Goal: Transaction & Acquisition: Obtain resource

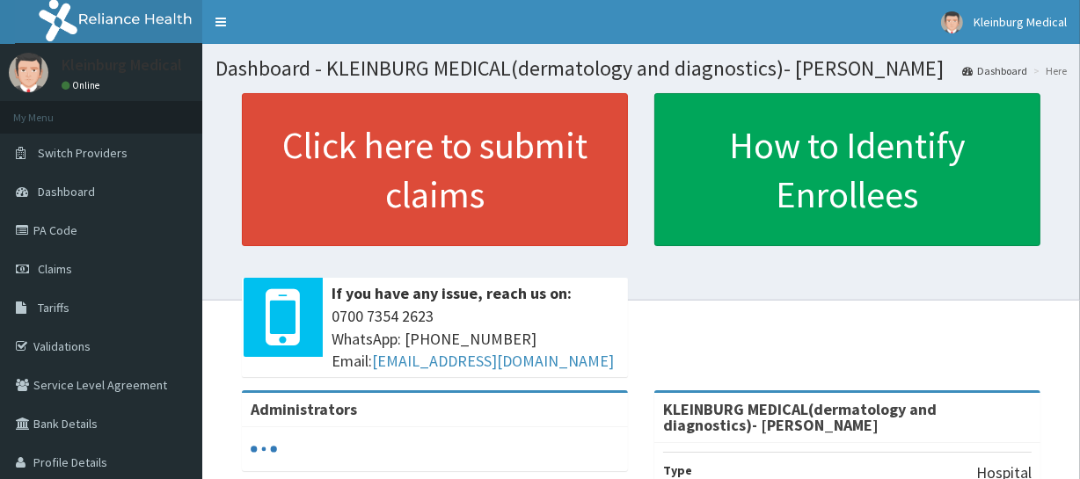
click at [53, 283] on link "Claims" at bounding box center [101, 269] width 202 height 39
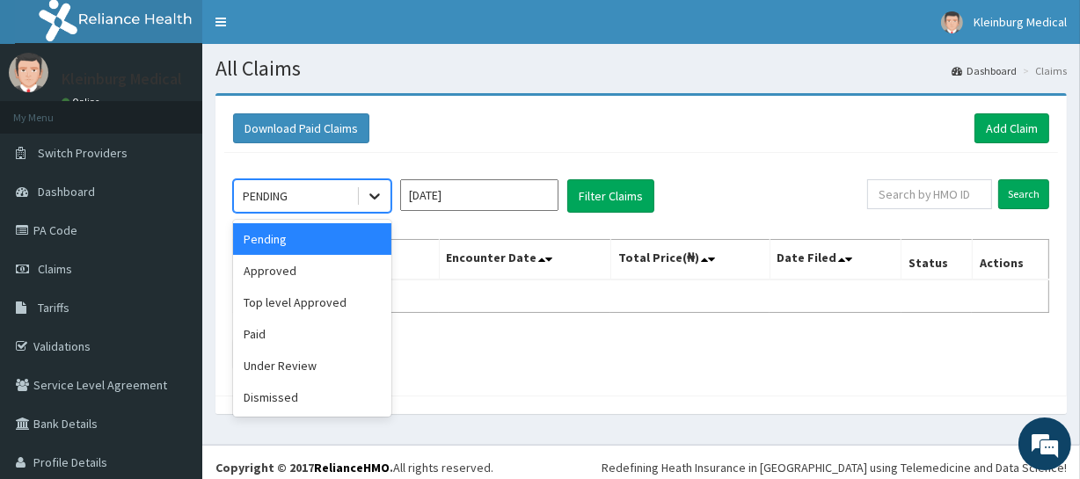
click at [375, 194] on icon at bounding box center [375, 196] width 18 height 18
click at [290, 269] on div "Approved" at bounding box center [312, 271] width 158 height 32
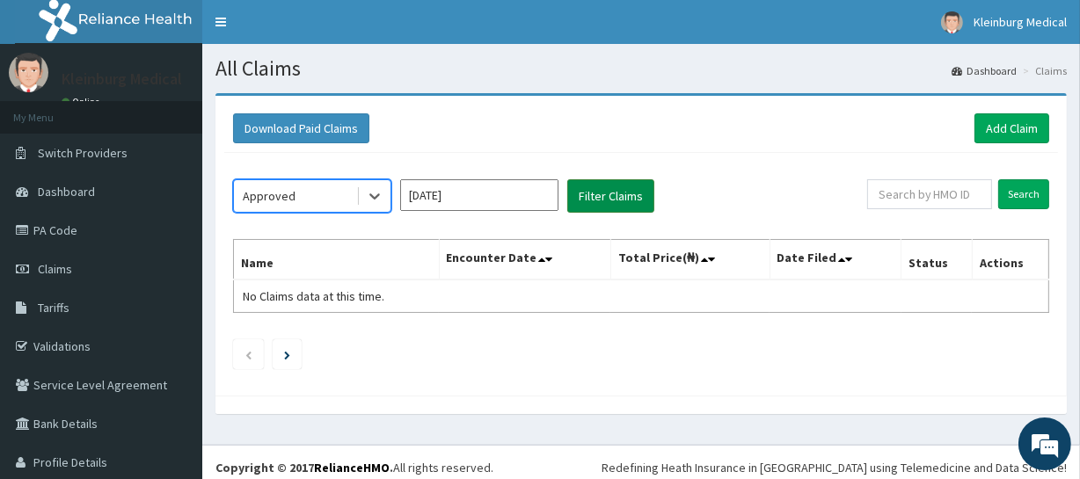
click at [609, 209] on button "Filter Claims" at bounding box center [610, 195] width 87 height 33
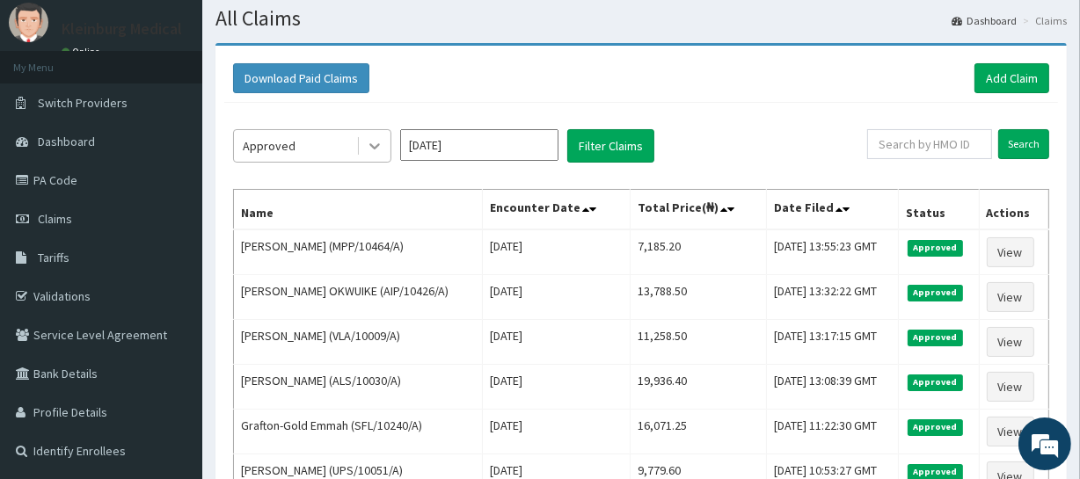
click at [366, 143] on icon at bounding box center [375, 146] width 18 height 18
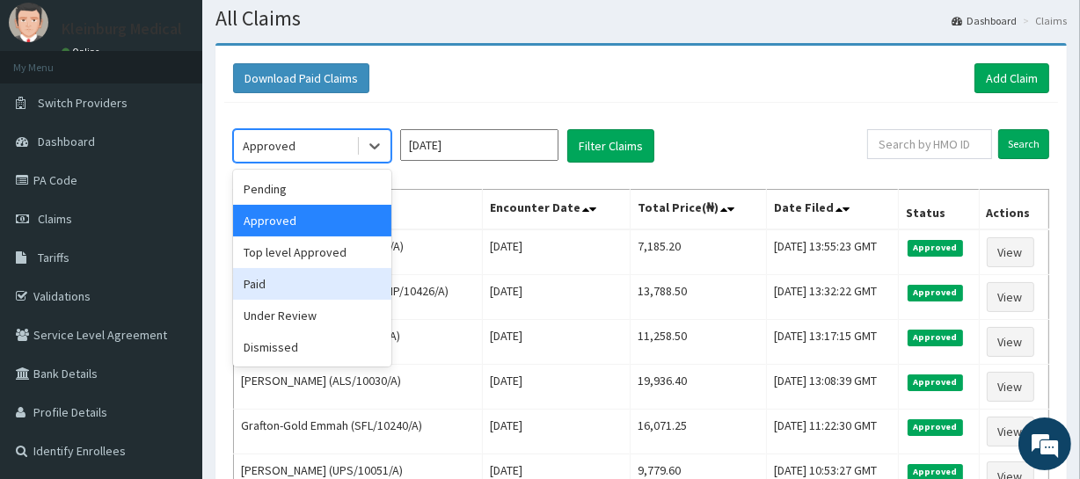
click at [293, 286] on div "Paid" at bounding box center [312, 284] width 158 height 32
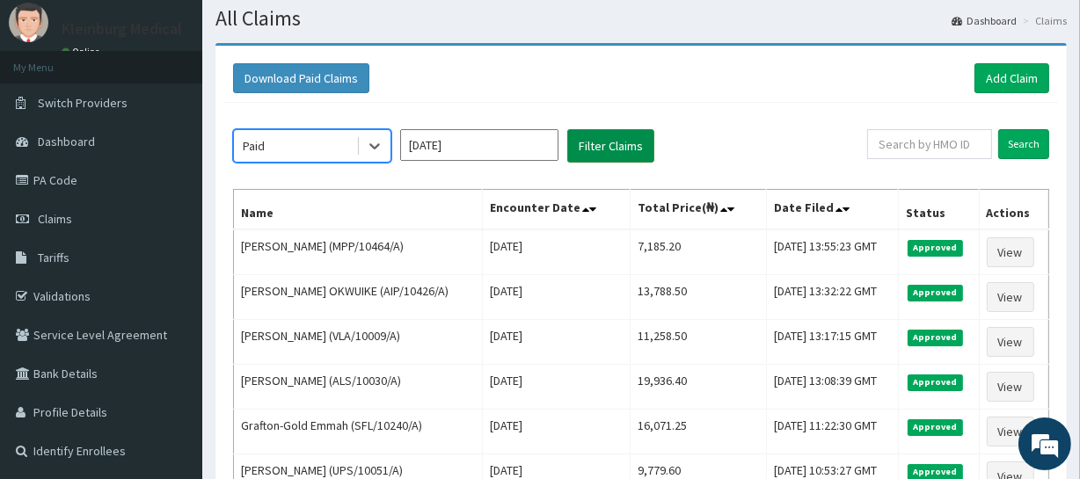
click at [633, 144] on button "Filter Claims" at bounding box center [610, 145] width 87 height 33
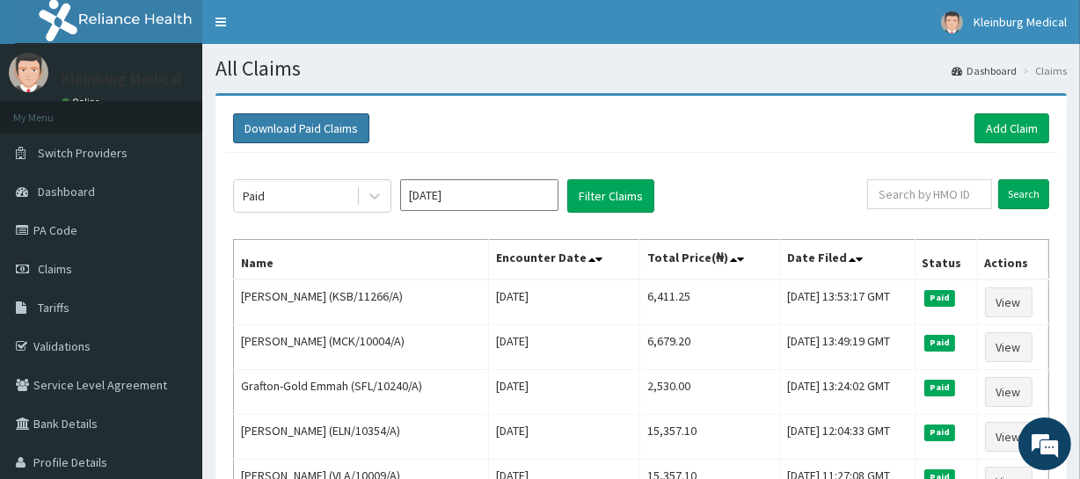
click at [300, 132] on button "Download Paid Claims" at bounding box center [301, 128] width 136 height 30
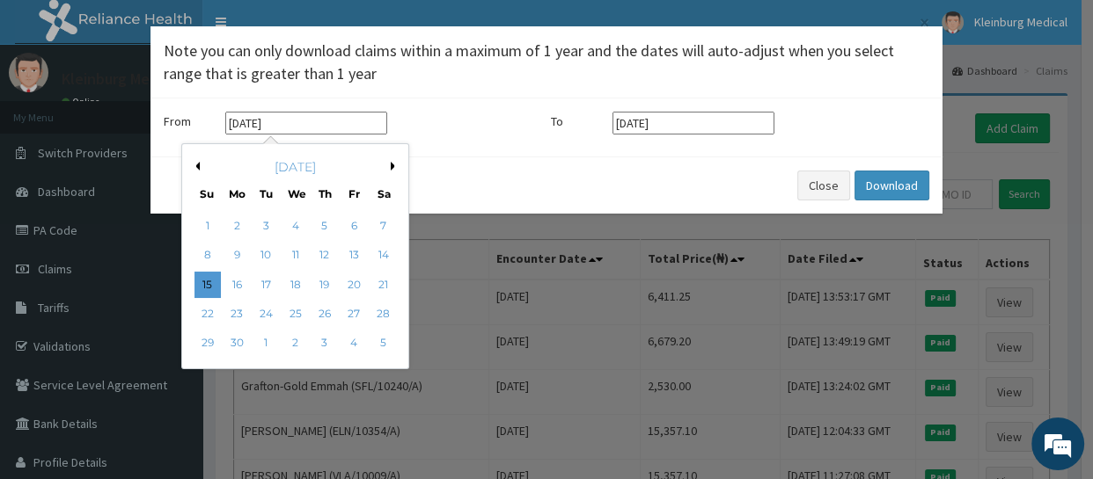
click at [325, 134] on input "[DATE]" at bounding box center [306, 123] width 162 height 23
click at [388, 163] on div "[DATE]" at bounding box center [295, 167] width 212 height 18
click at [392, 167] on button "Next Month" at bounding box center [395, 166] width 9 height 9
click at [391, 166] on button "Next Month" at bounding box center [395, 166] width 9 height 9
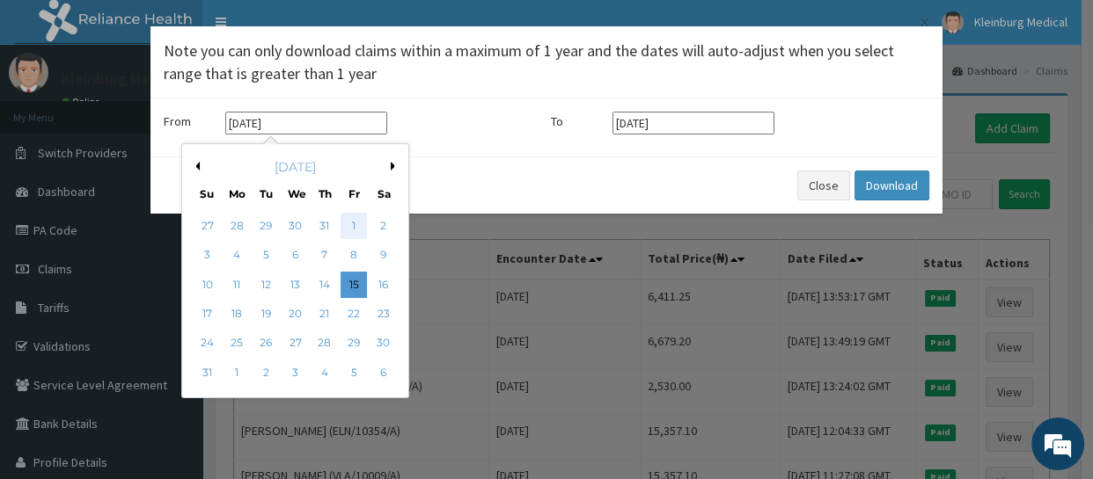
click at [353, 224] on div "1" at bounding box center [353, 226] width 26 height 26
type input "[DATE]"
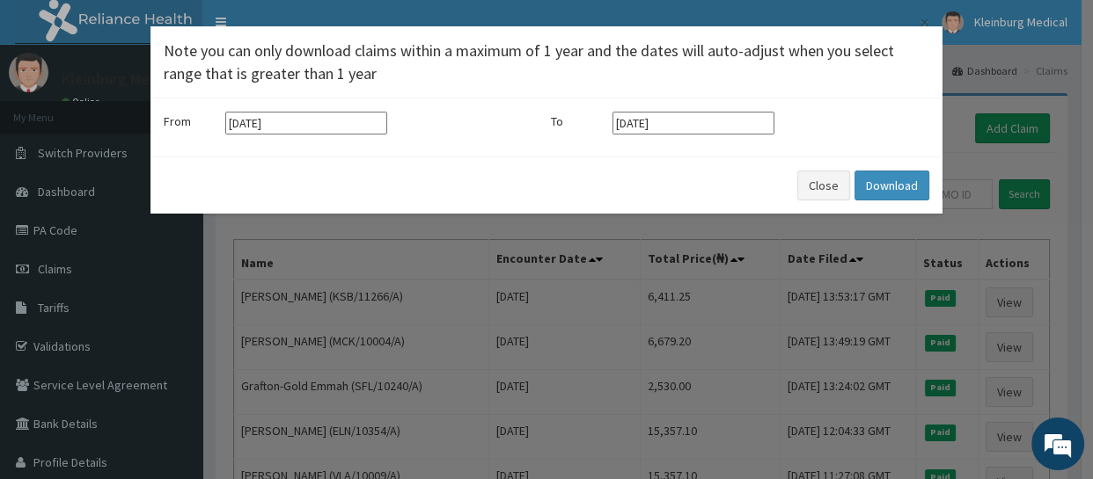
click at [680, 135] on div "From [DATE] To [DATE]" at bounding box center [546, 128] width 765 height 32
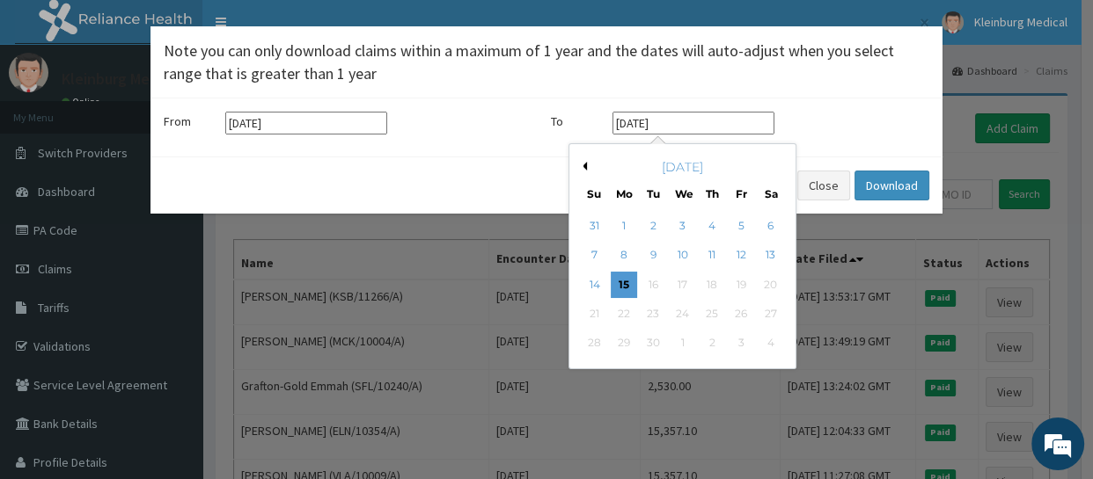
click at [686, 127] on input "[DATE]" at bounding box center [693, 123] width 162 height 23
click at [589, 229] on div "31" at bounding box center [594, 226] width 26 height 26
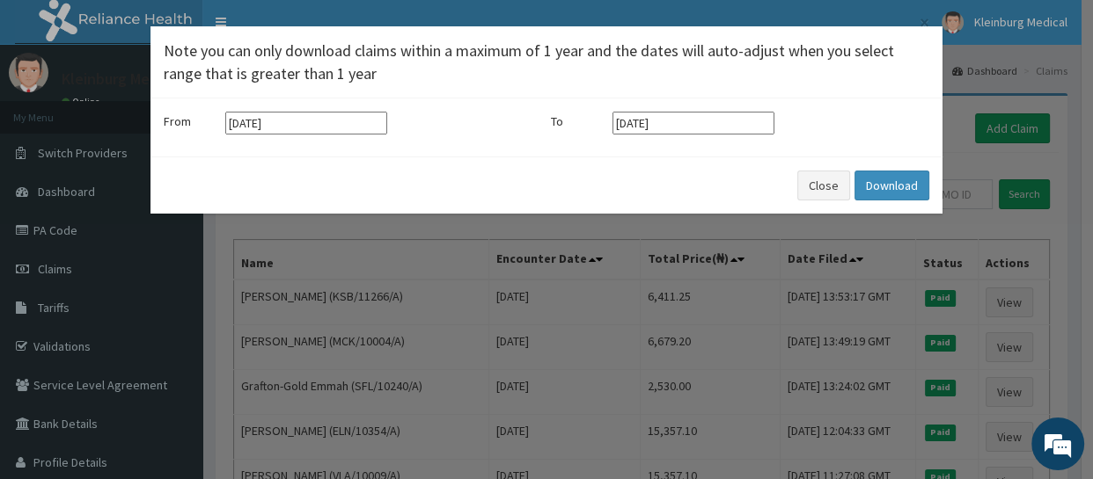
type input "[DATE]"
click at [889, 198] on button "Download" at bounding box center [891, 186] width 75 height 30
click at [361, 278] on div "× Note you can only download claims within a maximum of 1 year and the dates wi…" at bounding box center [546, 239] width 1093 height 479
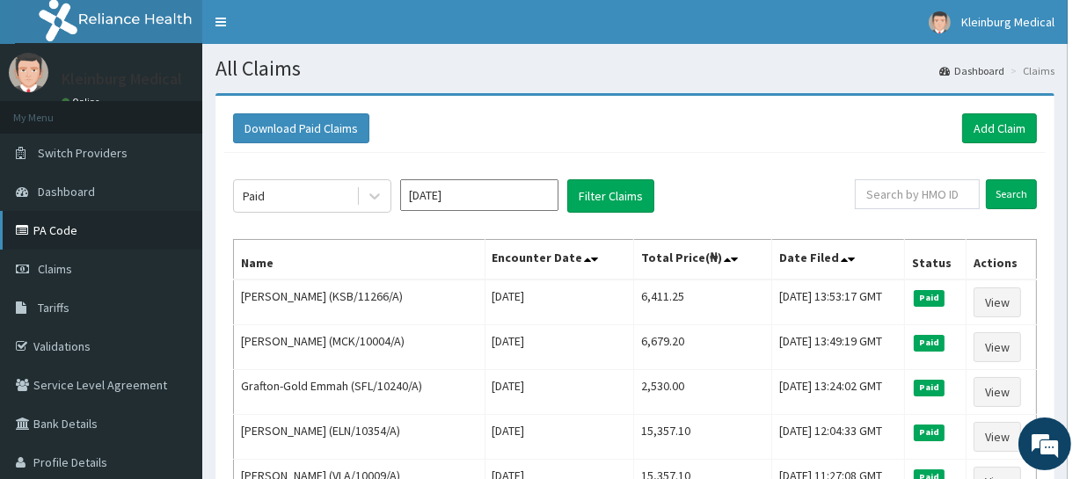
click at [79, 230] on link "PA Code" at bounding box center [101, 230] width 202 height 39
